Goal: Task Accomplishment & Management: Complete application form

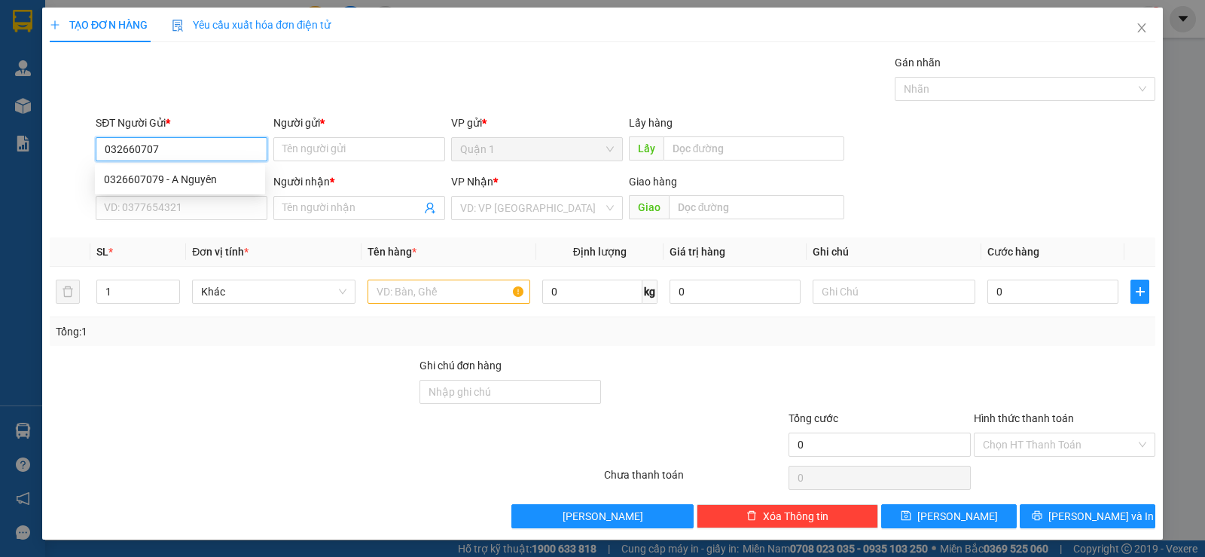
type input "0326607079"
click at [199, 184] on div "0326607079 - A Nguyên" at bounding box center [180, 179] width 152 height 17
type input "A Nguyên"
type input "0934533379"
type input "Hoàng Anh"
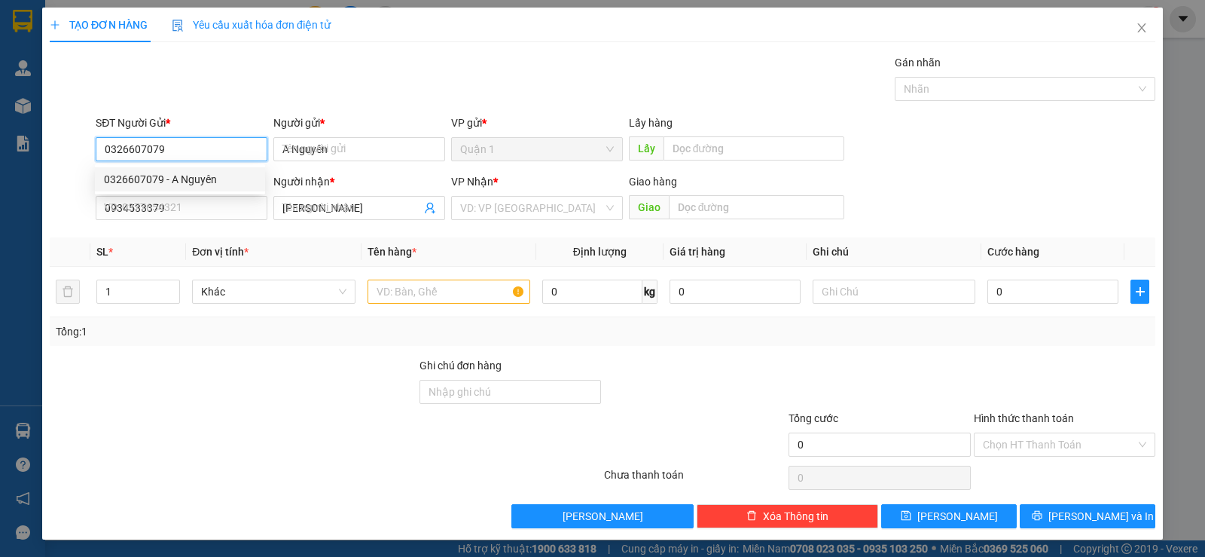
type input "40.000"
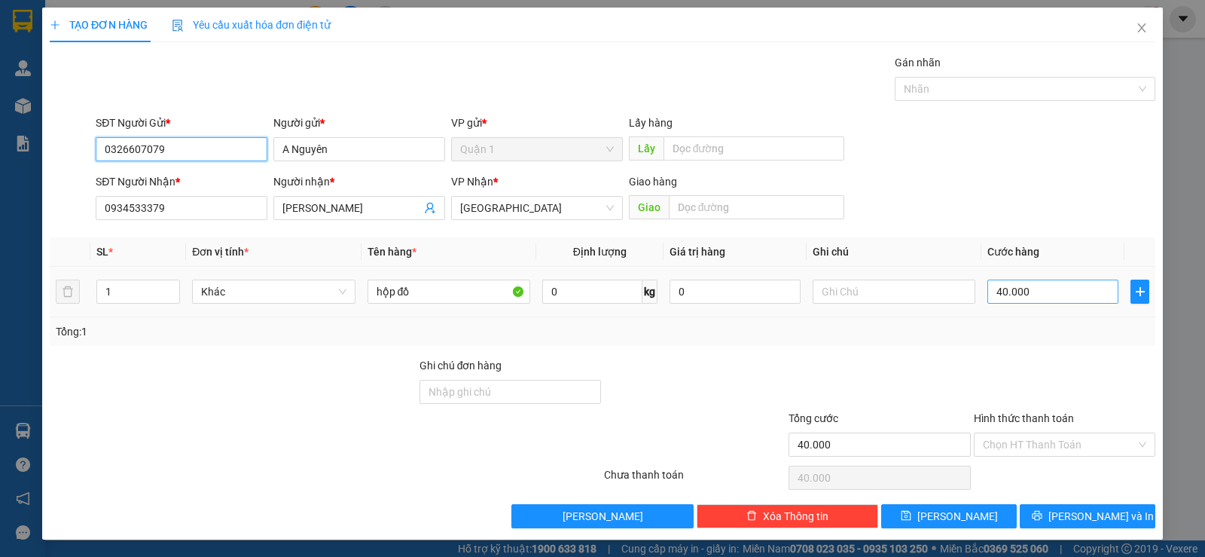
type input "0326607079"
click at [1077, 298] on input "40.000" at bounding box center [1053, 291] width 131 height 24
type input "0"
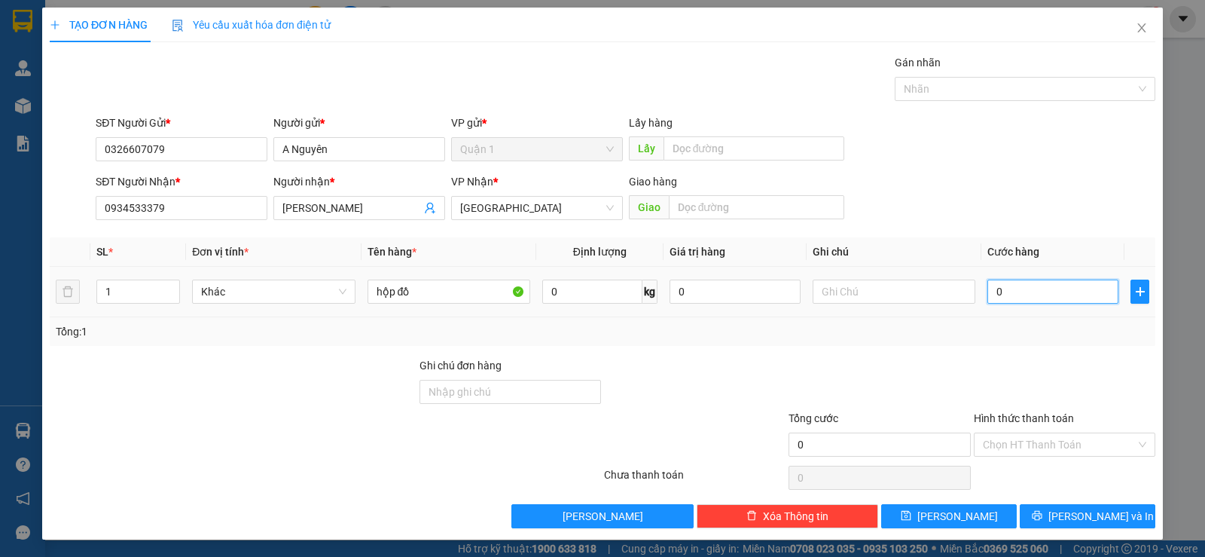
type input "3"
type input "03"
type input "30"
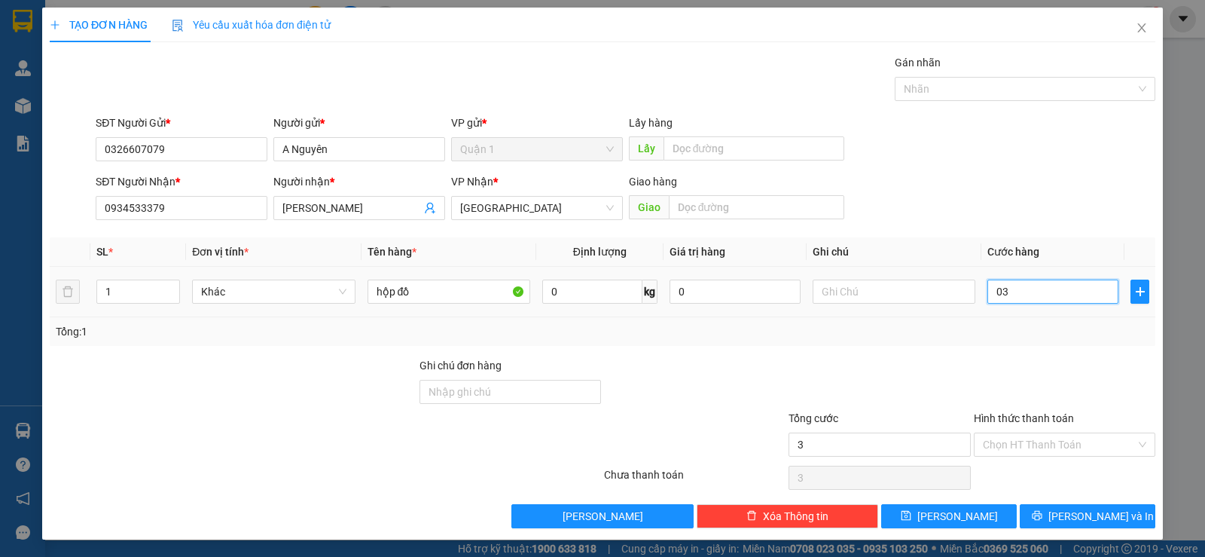
type input "030"
type input "3"
type input "03"
type input "0"
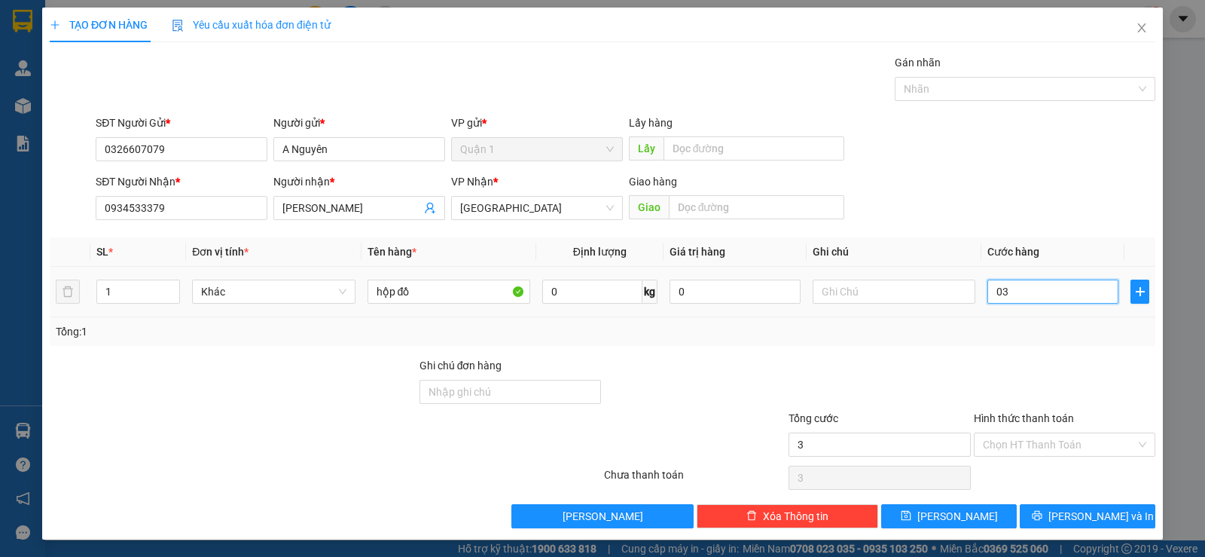
type input "0"
type input "3"
type input "03"
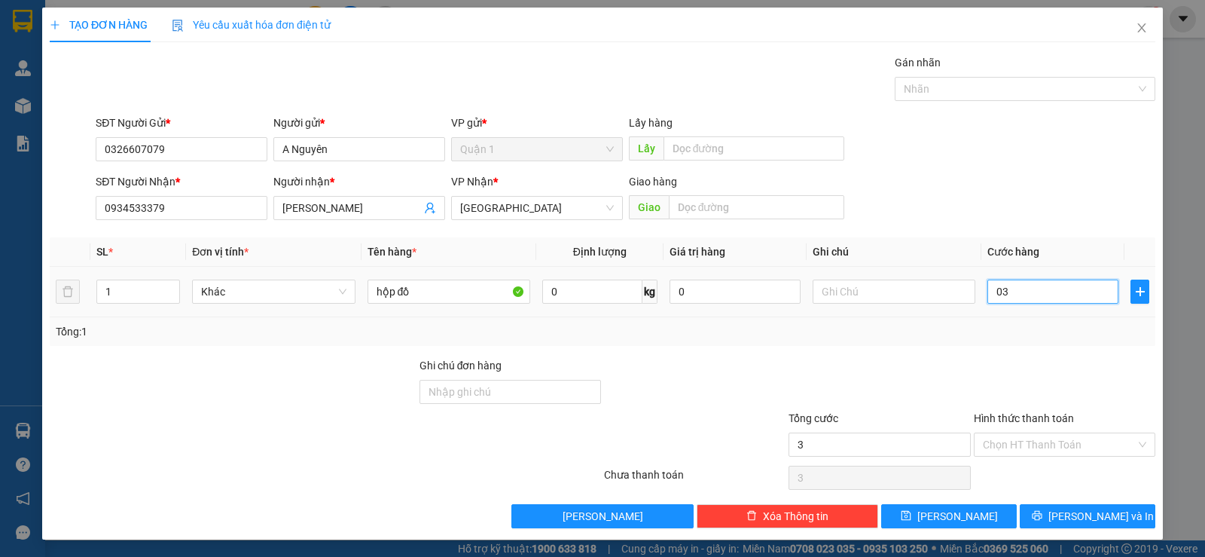
type input "30"
type input "030"
type input "30.000"
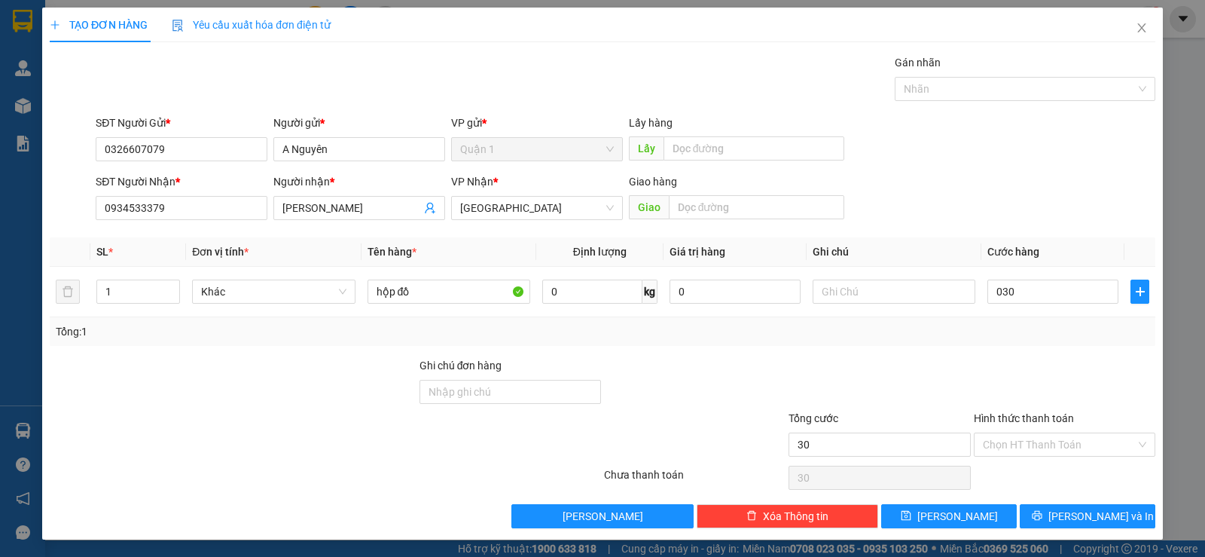
type input "30.000"
drag, startPoint x: 982, startPoint y: 206, endPoint x: 972, endPoint y: 219, distance: 16.7
click at [981, 206] on div "SĐT Người Nhận * 0934533379 Người nhận * Hoàng Anh VP Nhận * Nha Trang Giao hàn…" at bounding box center [626, 199] width 1066 height 53
click at [1043, 509] on button "[PERSON_NAME] và In" at bounding box center [1088, 516] width 136 height 24
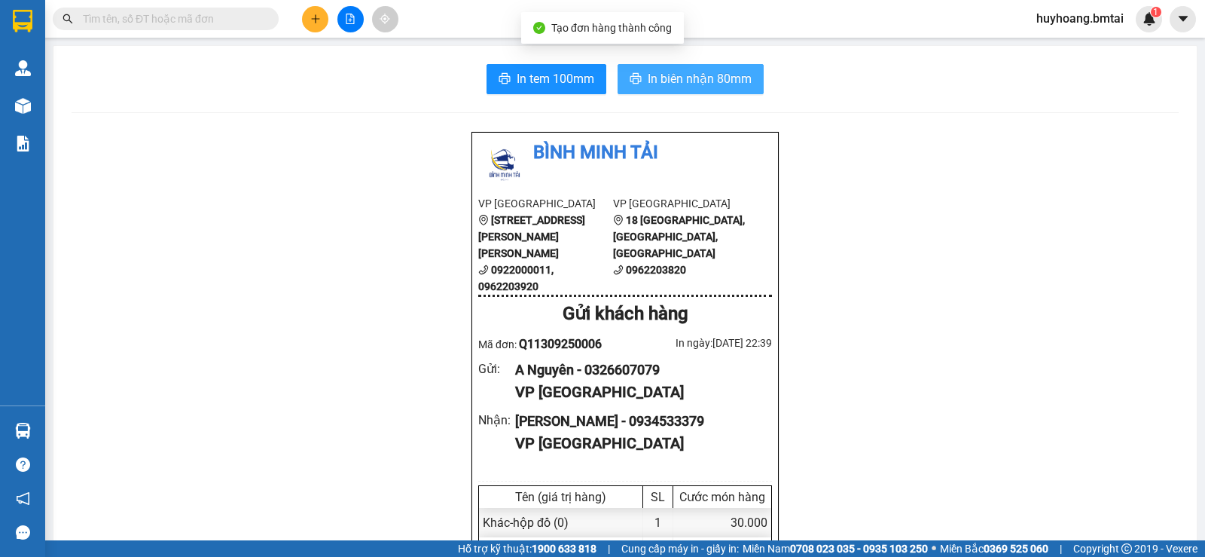
click at [663, 81] on span "In biên nhận 80mm" at bounding box center [700, 78] width 104 height 19
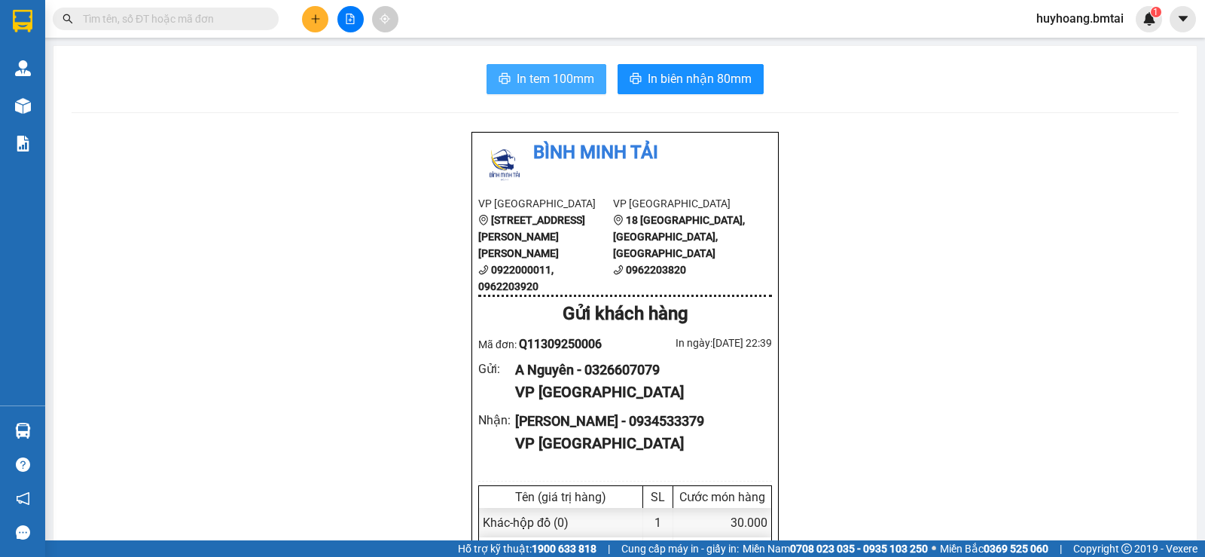
click at [558, 75] on span "In tem 100mm" at bounding box center [556, 78] width 78 height 19
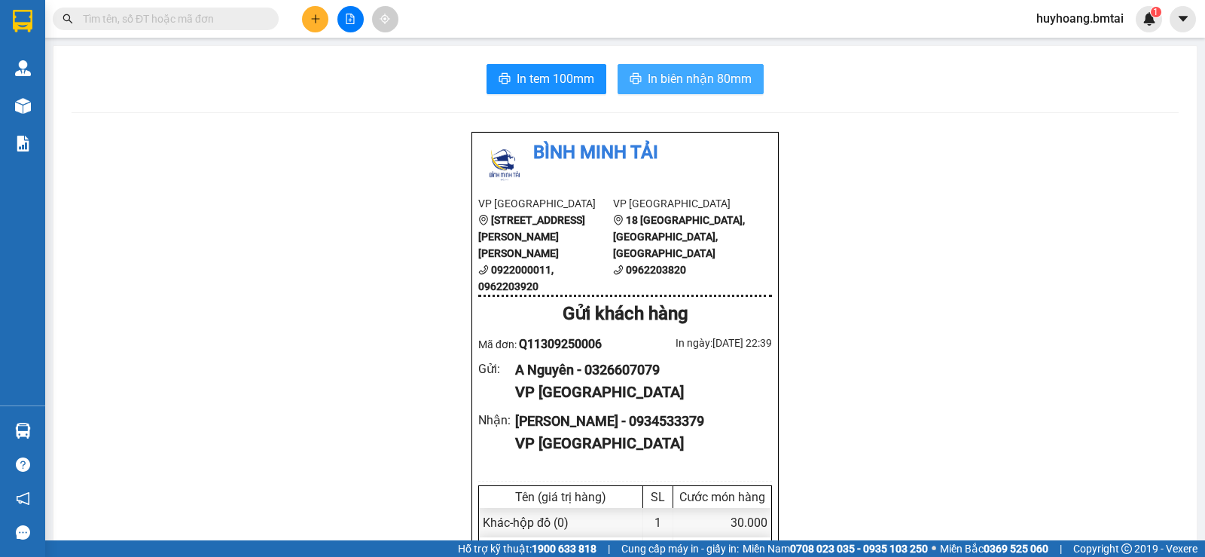
click at [654, 74] on span "In biên nhận 80mm" at bounding box center [700, 78] width 104 height 19
